Goal: Task Accomplishment & Management: Complete application form

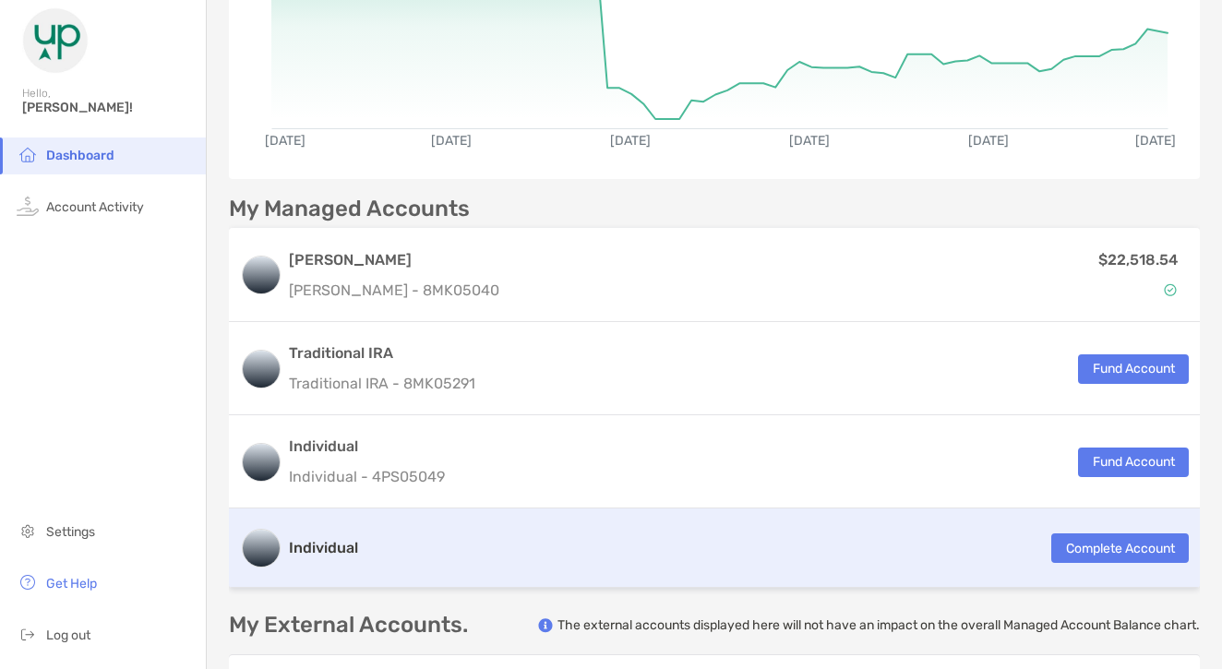
click at [1073, 549] on button "Complete Account" at bounding box center [1120, 548] width 138 height 30
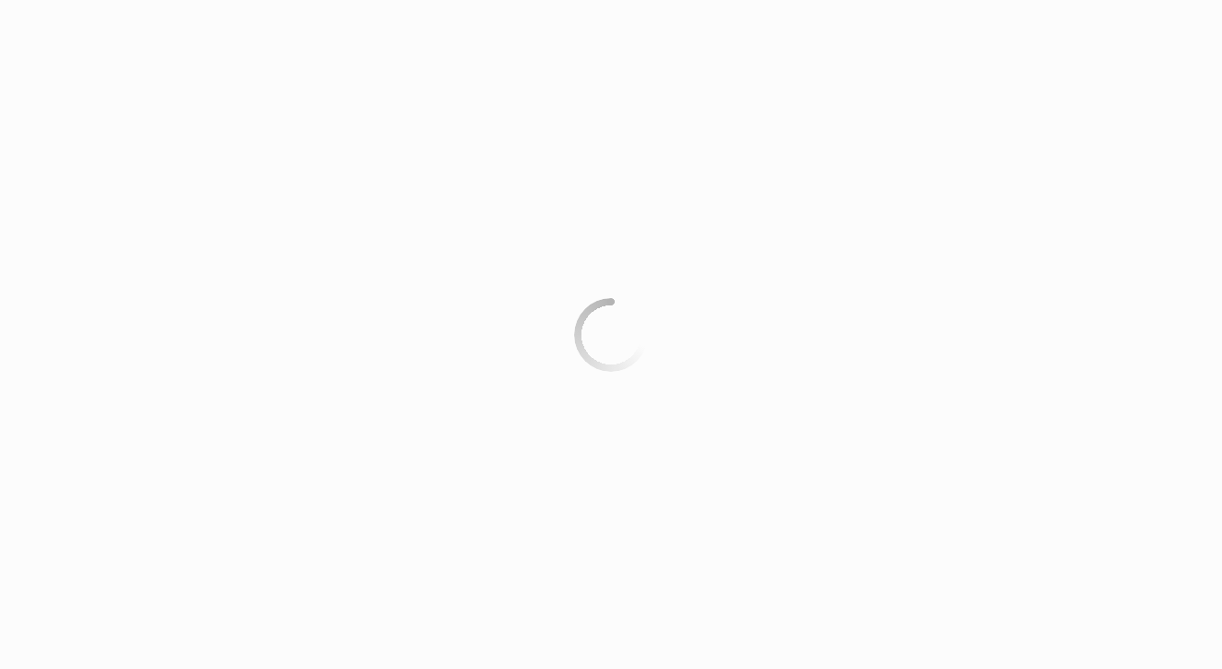
scroll to position [0, 1]
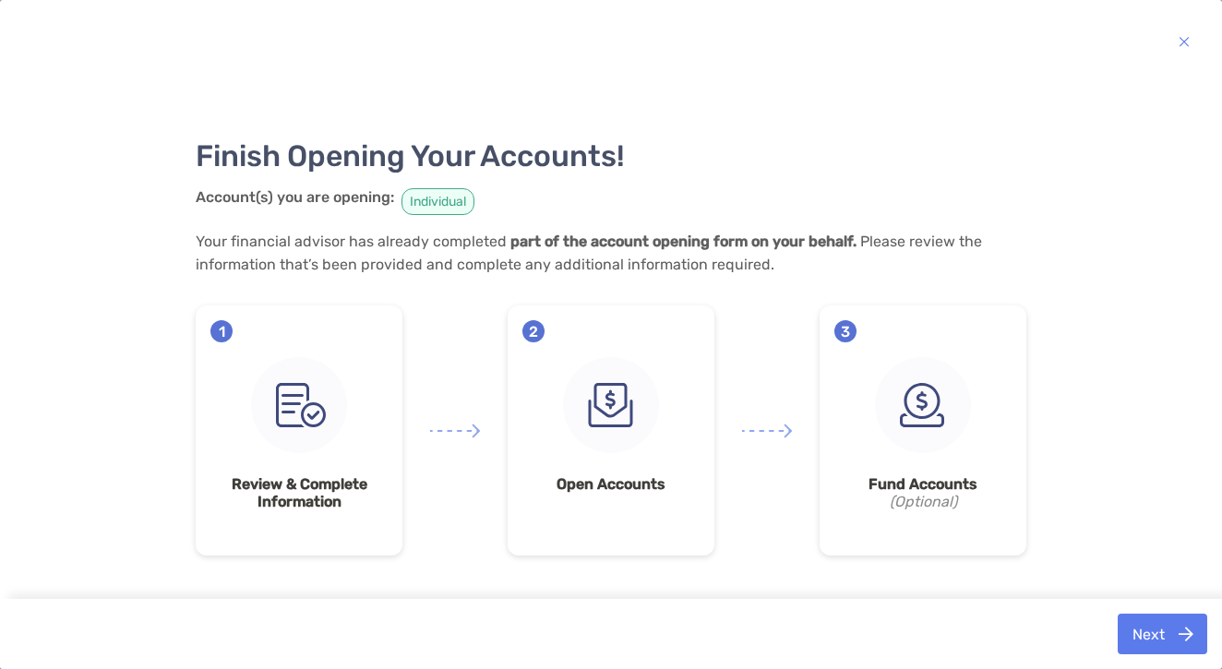
click at [1134, 635] on button "Next" at bounding box center [1163, 634] width 90 height 41
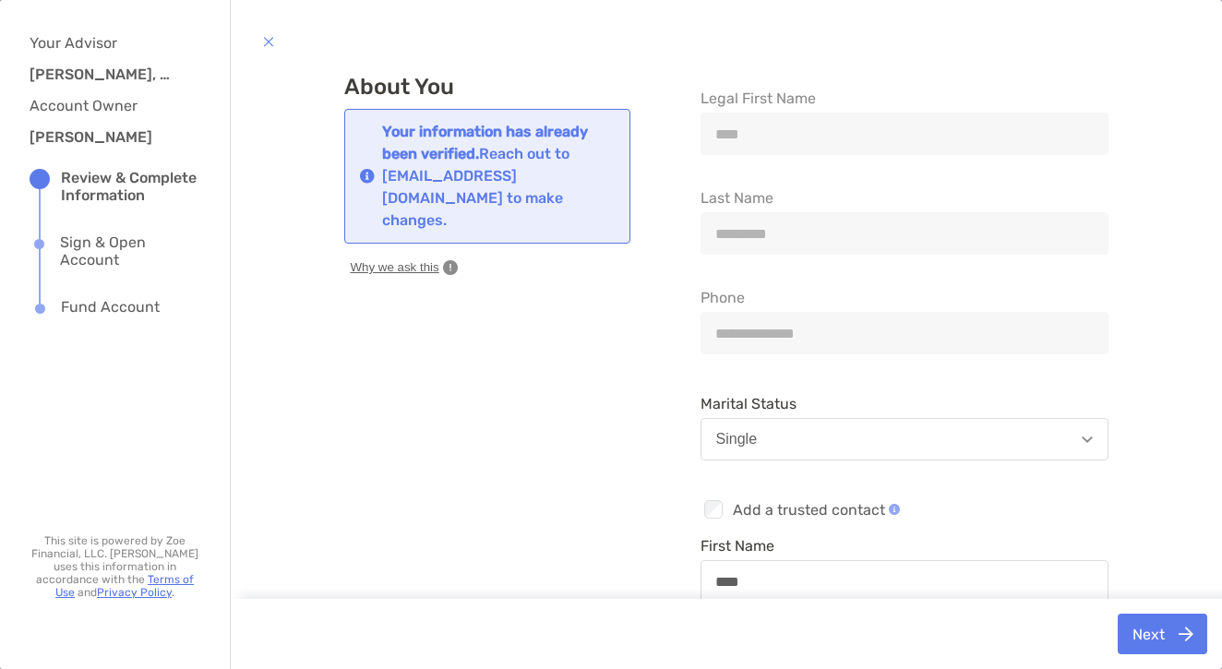
click at [1132, 634] on button "Next" at bounding box center [1163, 634] width 90 height 41
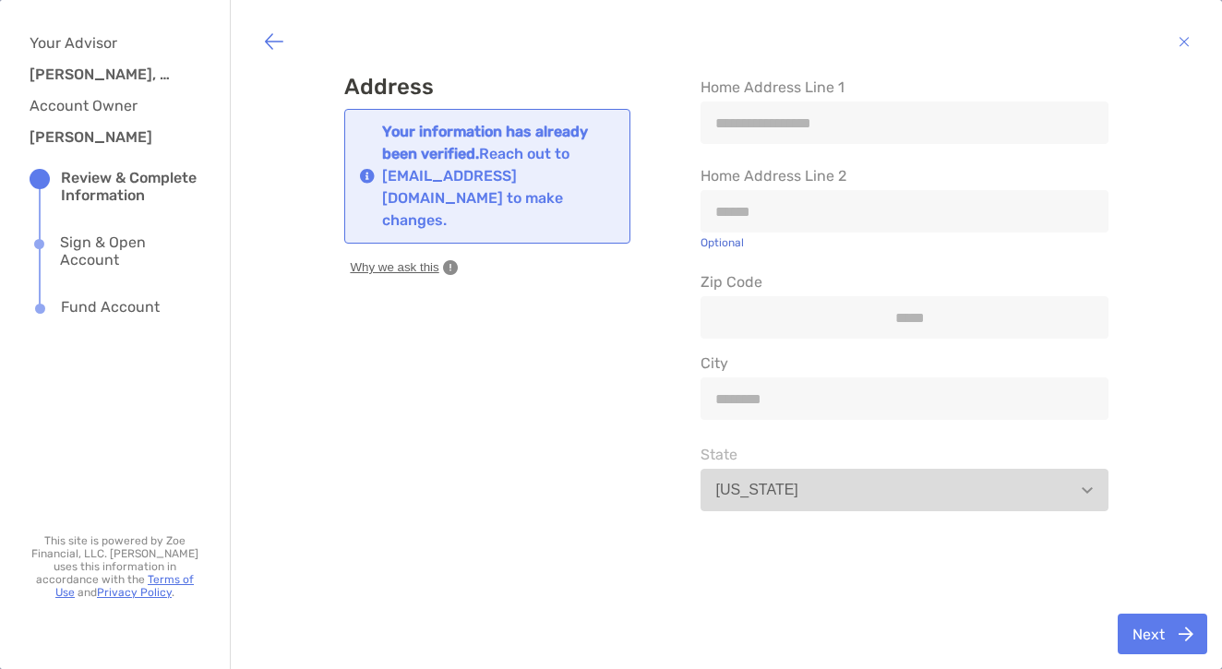
click at [1132, 634] on button "Next" at bounding box center [1163, 634] width 90 height 41
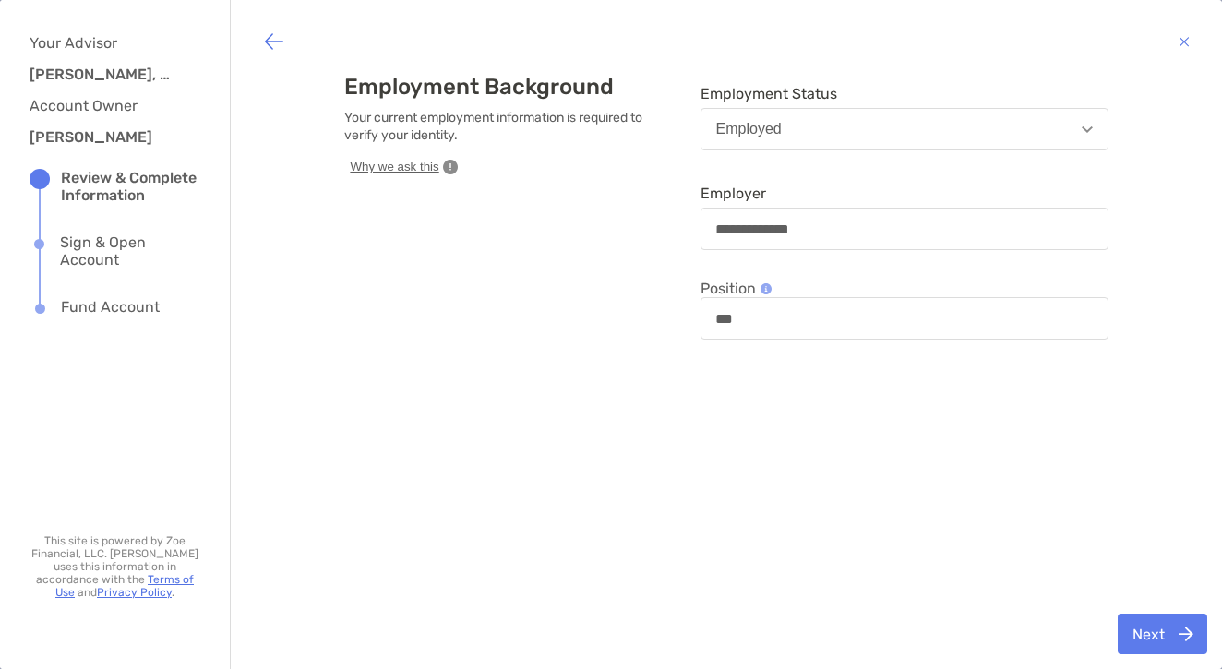
click at [1132, 634] on button "Next" at bounding box center [1163, 634] width 90 height 41
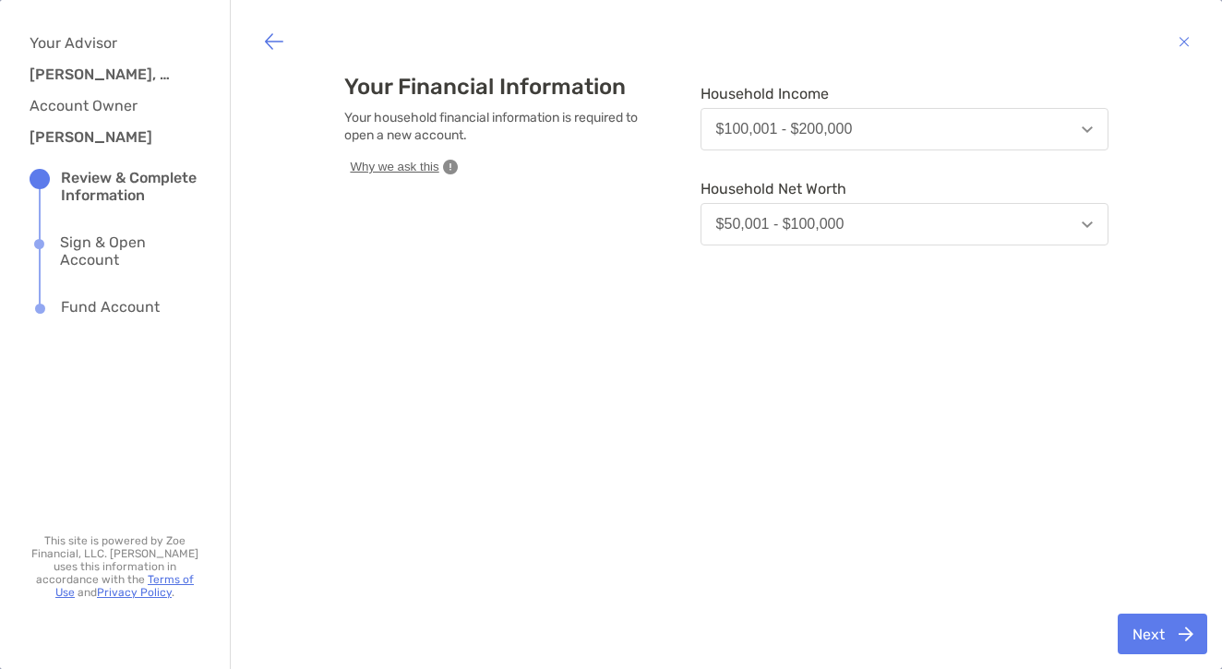
click at [1132, 634] on button "Next" at bounding box center [1163, 634] width 90 height 41
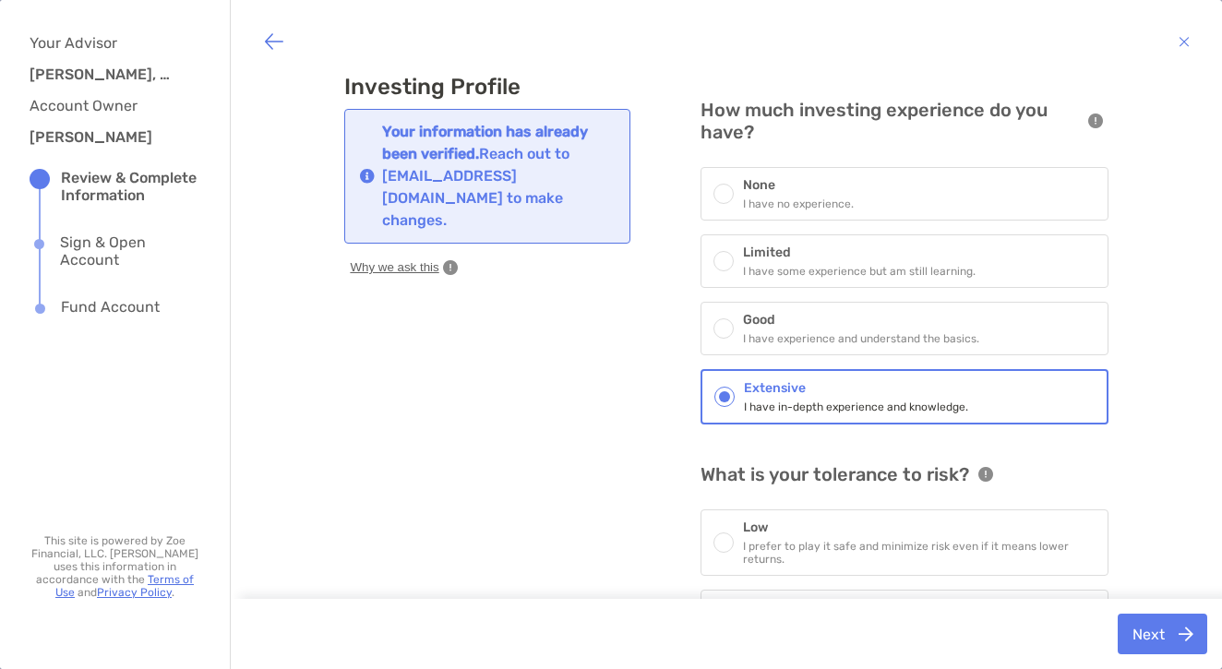
click at [1132, 634] on button "Next" at bounding box center [1163, 634] width 90 height 41
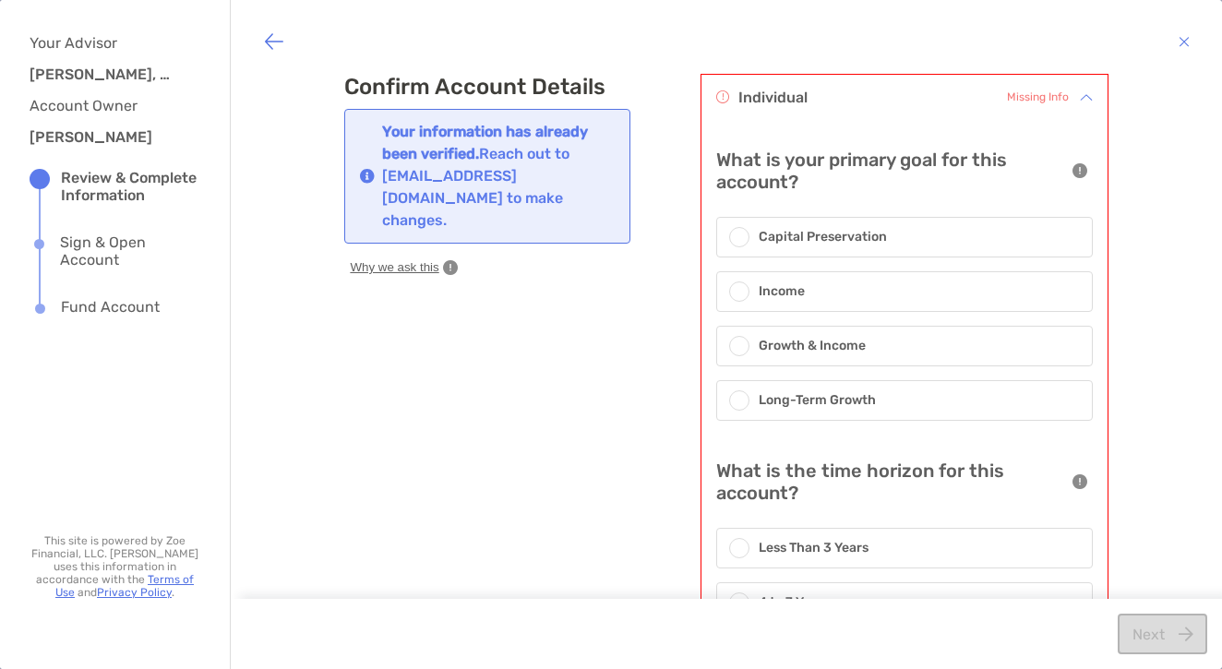
click at [735, 244] on div at bounding box center [739, 237] width 20 height 20
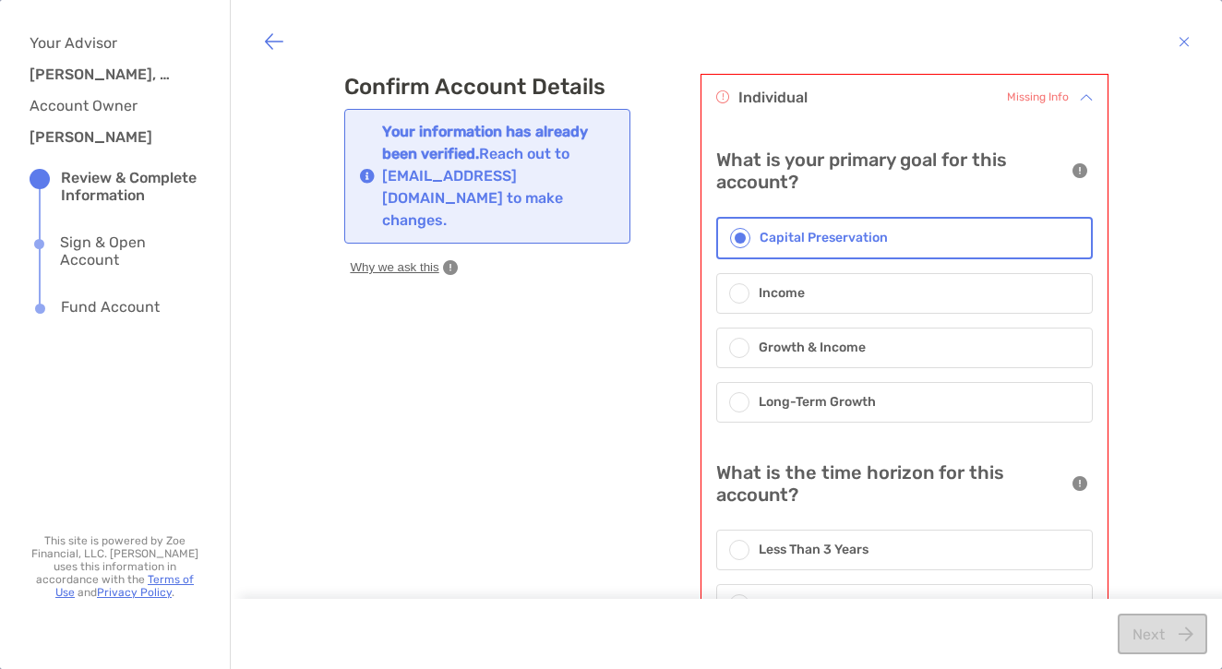
click at [740, 293] on span at bounding box center [739, 293] width 11 height 11
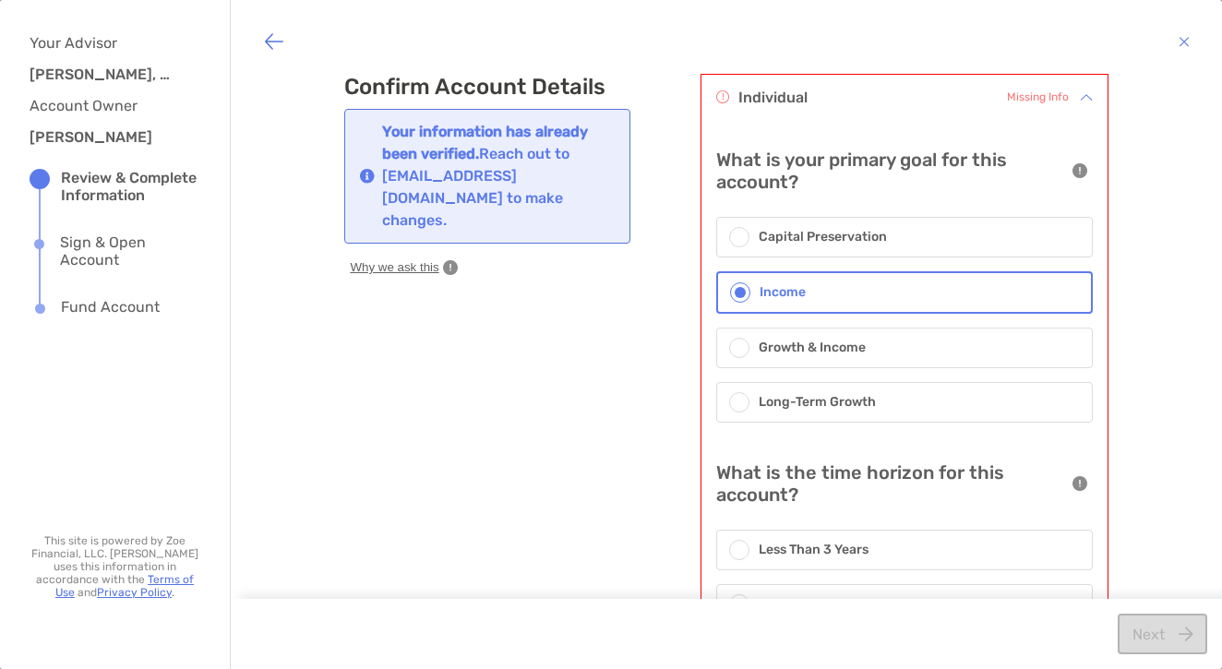
click at [739, 357] on div at bounding box center [739, 348] width 20 height 20
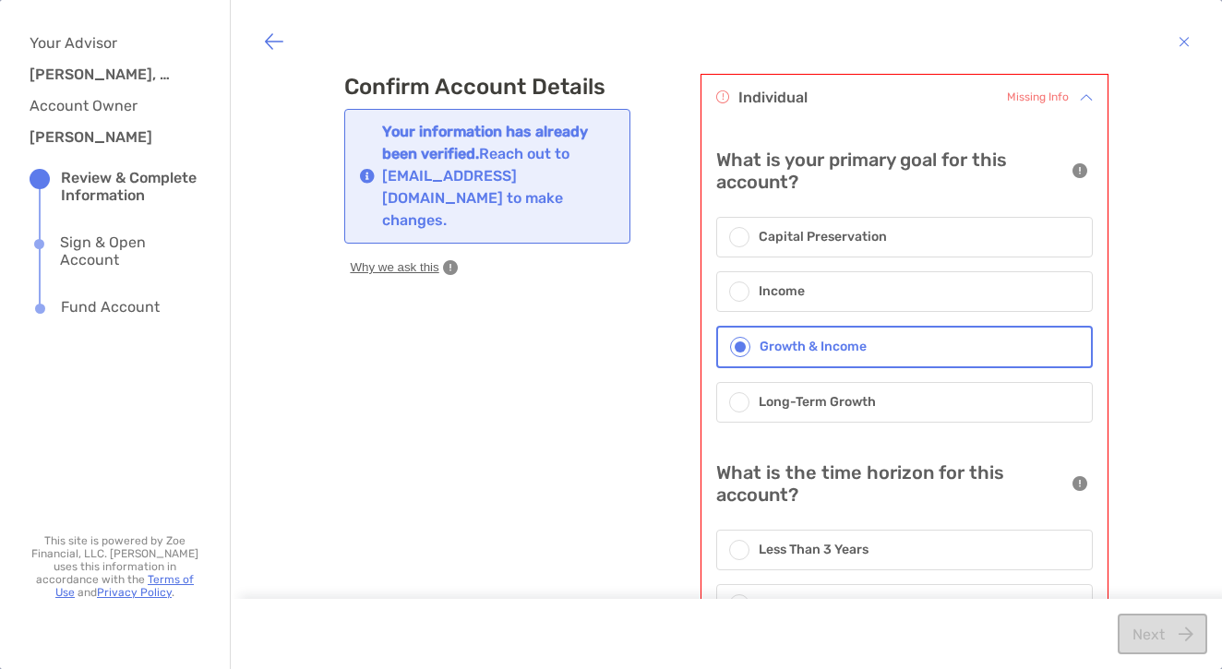
scroll to position [141, 0]
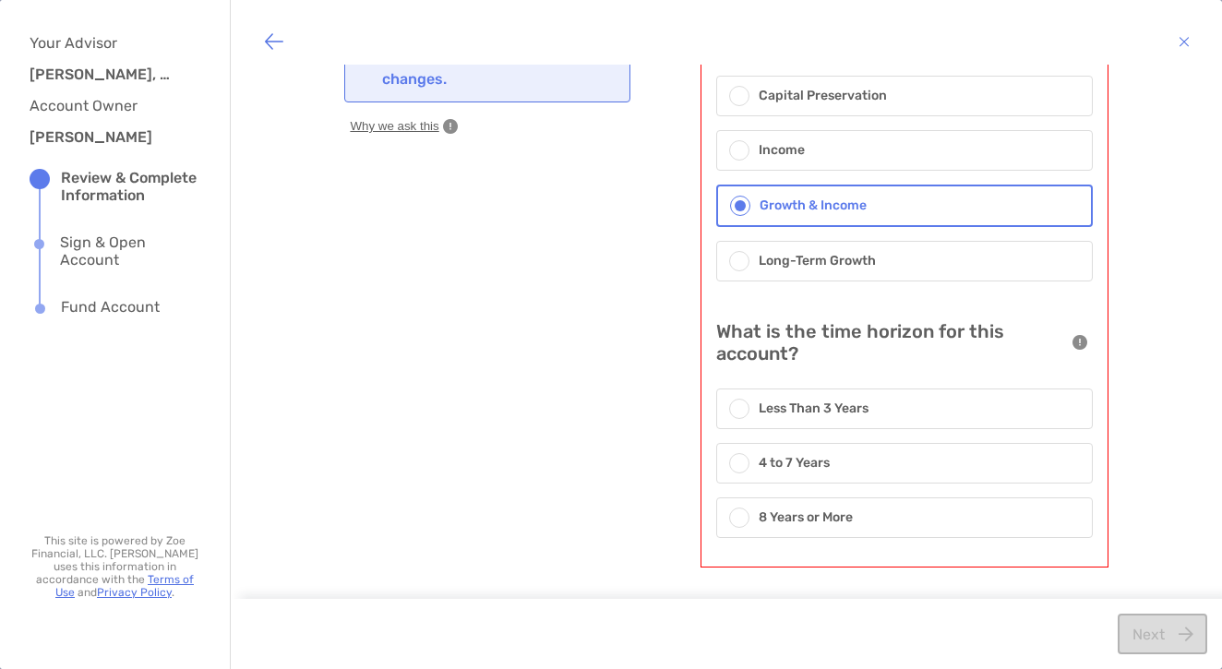
click at [729, 522] on div at bounding box center [744, 518] width 30 height 20
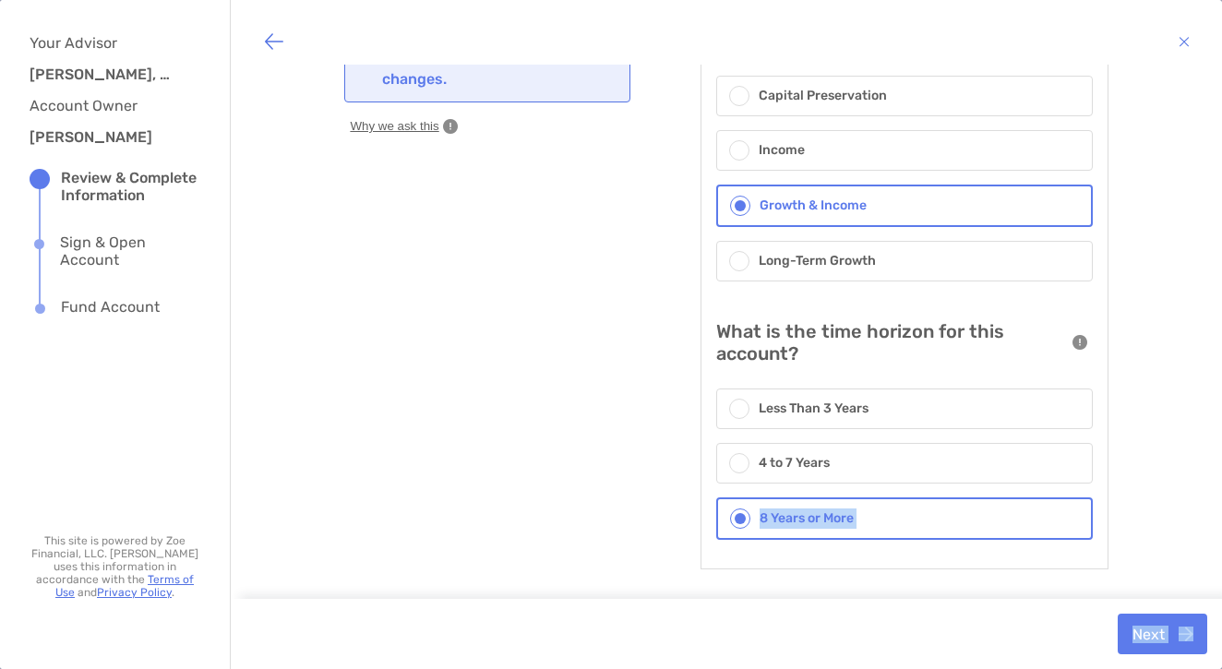
click at [773, 668] on html "Hello, [PERSON_NAME]! Dashboard Account Activity Settings Get Help Log out Dash…" at bounding box center [611, 334] width 1222 height 669
click at [535, 486] on div "Confirm Account Details Your information has already been verified. Reach out t…" at bounding box center [725, 260] width 763 height 655
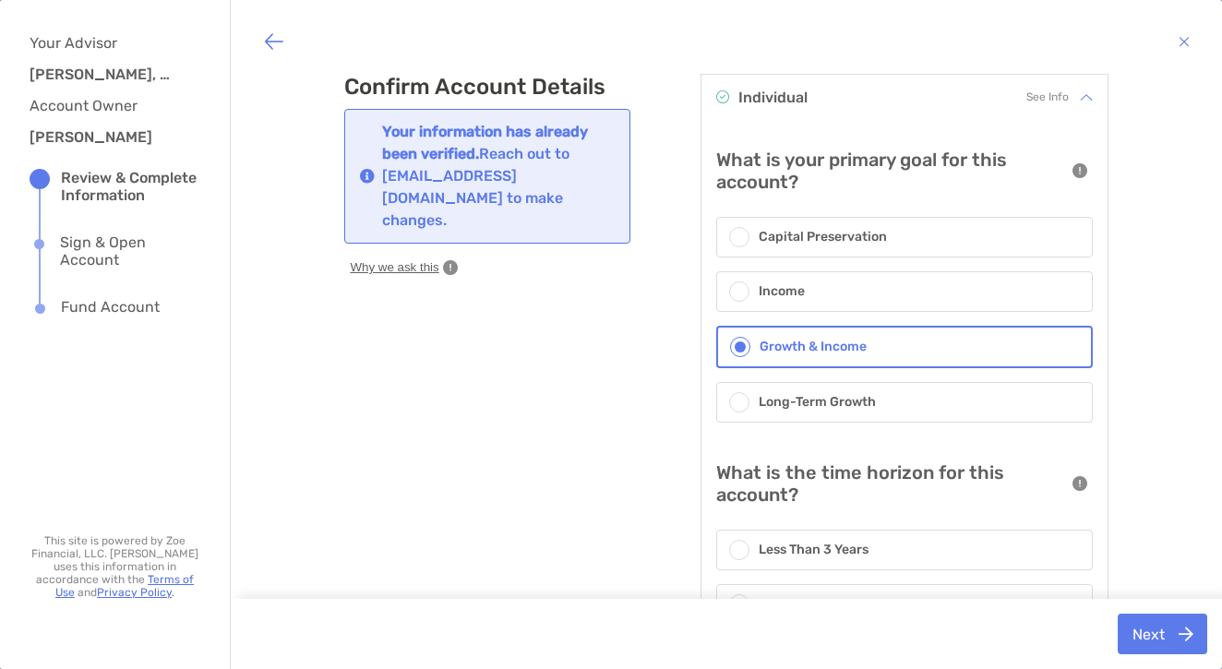
scroll to position [0, 0]
click at [1167, 635] on button "Next" at bounding box center [1163, 634] width 90 height 41
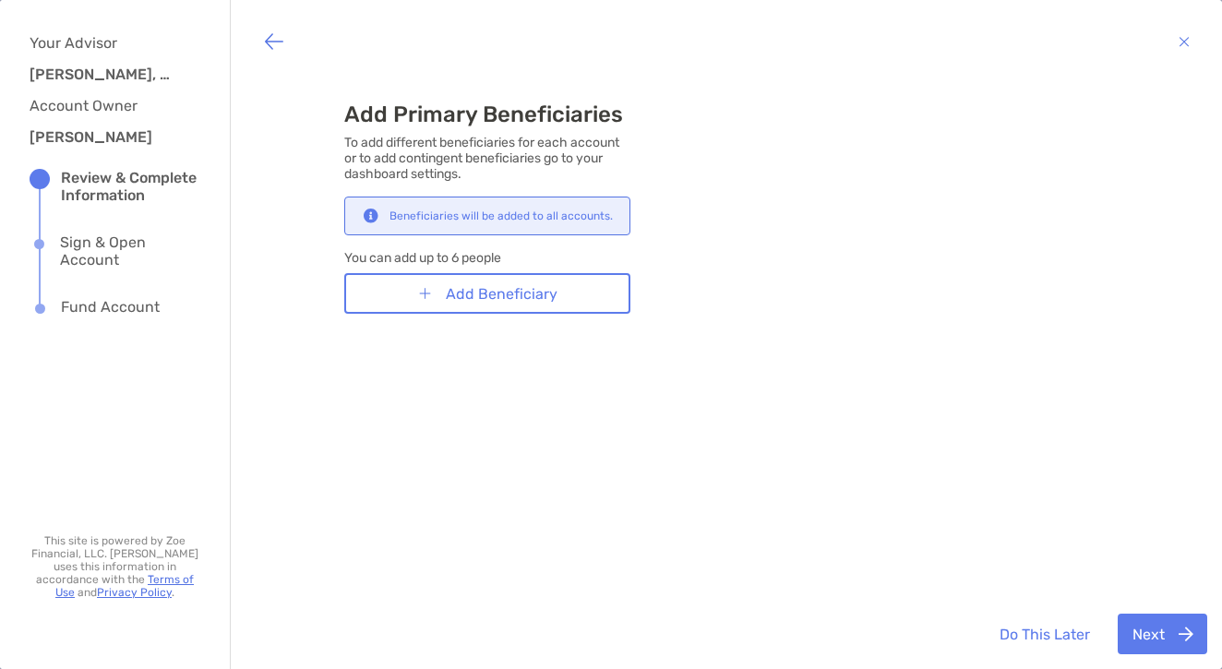
click at [1037, 634] on button "Do This Later" at bounding box center [1044, 634] width 119 height 41
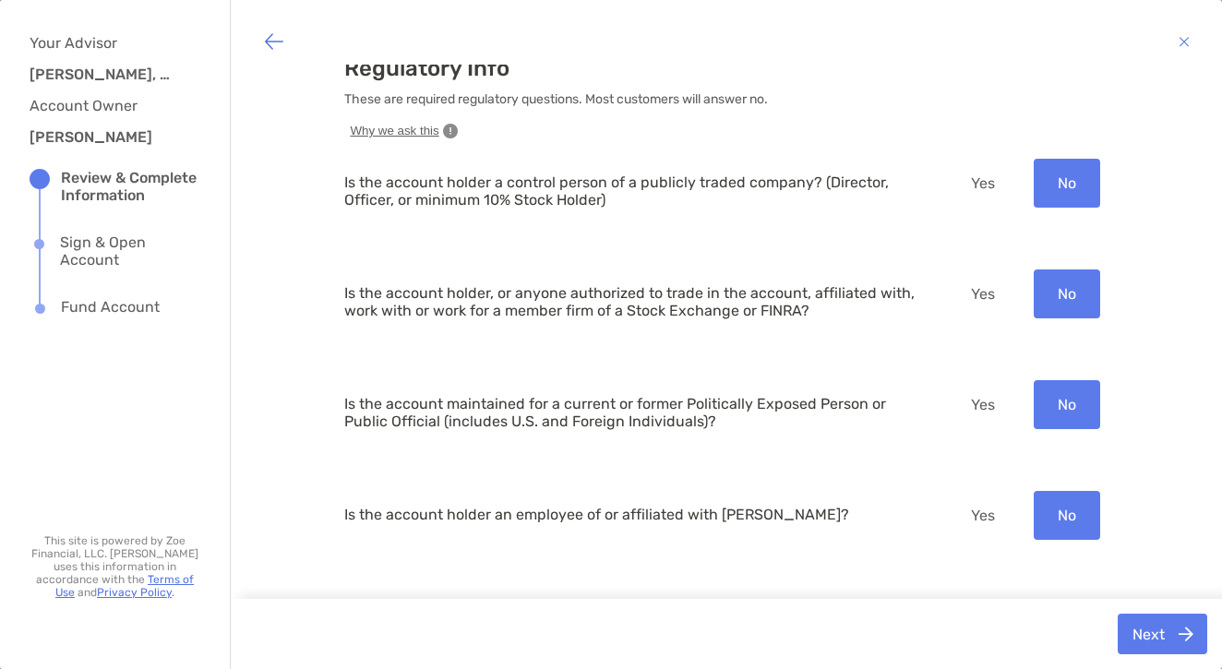
scroll to position [21, 0]
click at [1167, 618] on button "Next" at bounding box center [1163, 634] width 90 height 41
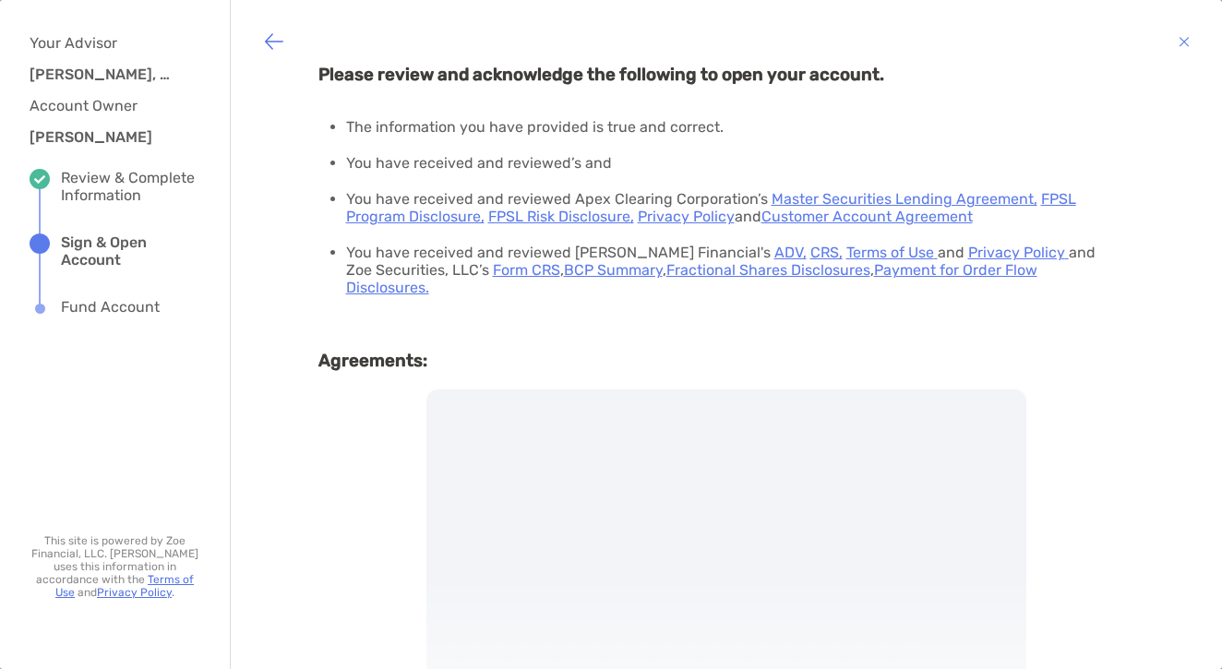
scroll to position [0, 0]
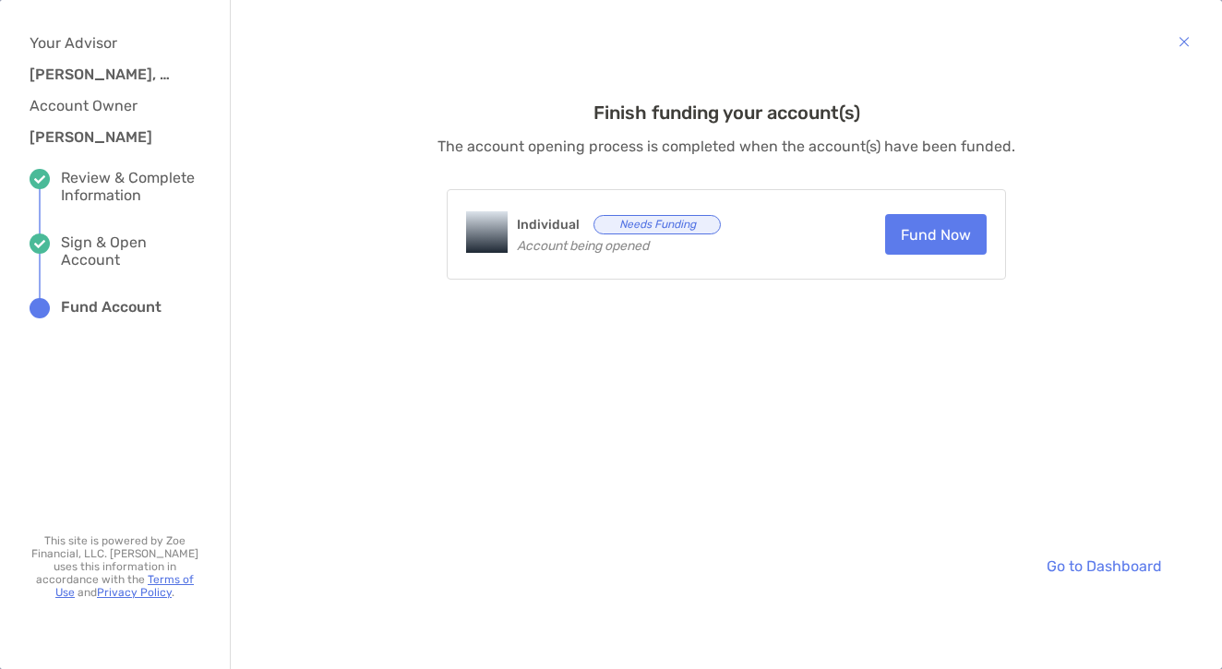
click at [1083, 556] on link "Go to Dashboard" at bounding box center [1104, 565] width 144 height 41
